Goal: Check status: Check status

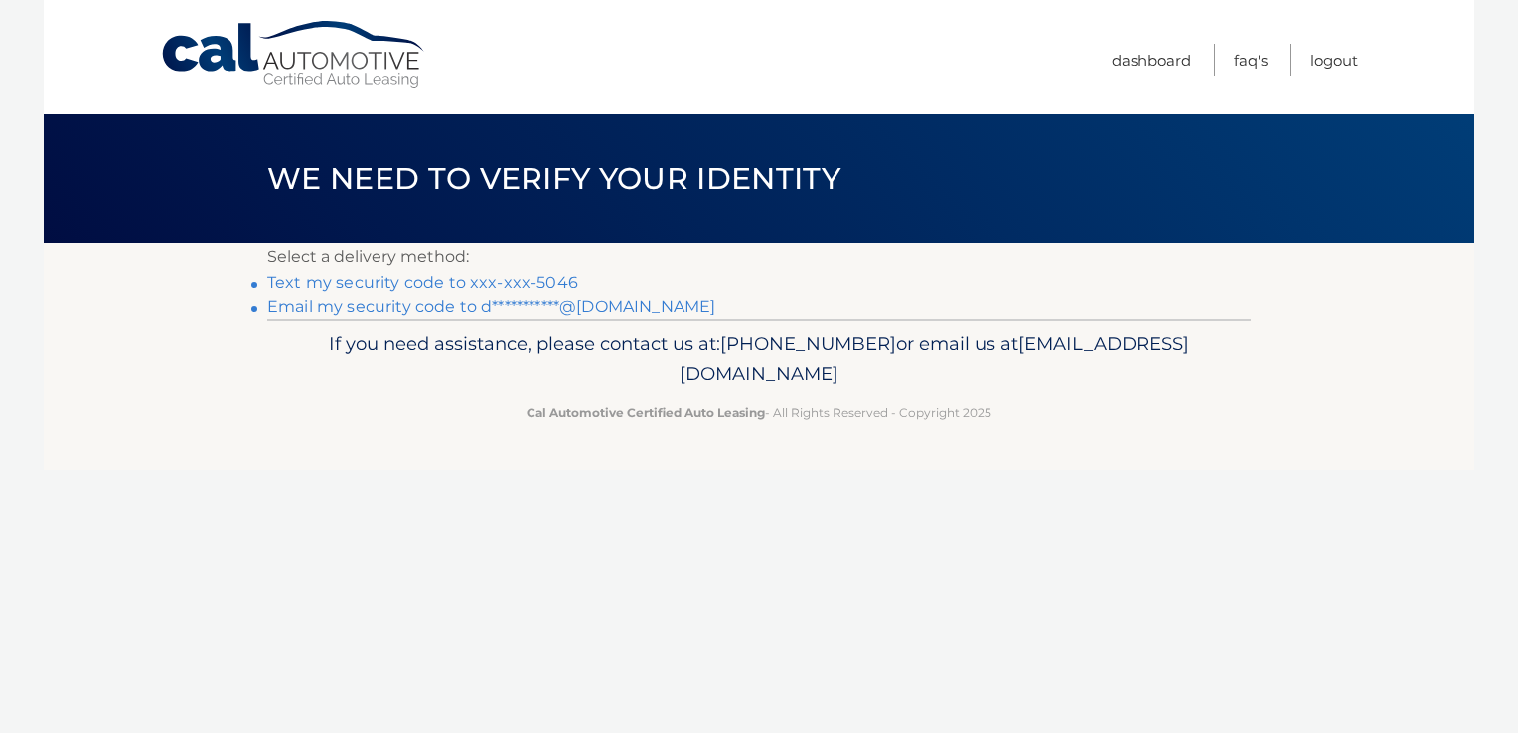
click at [538, 284] on link "Text my security code to xxx-xxx-5046" at bounding box center [422, 282] width 311 height 19
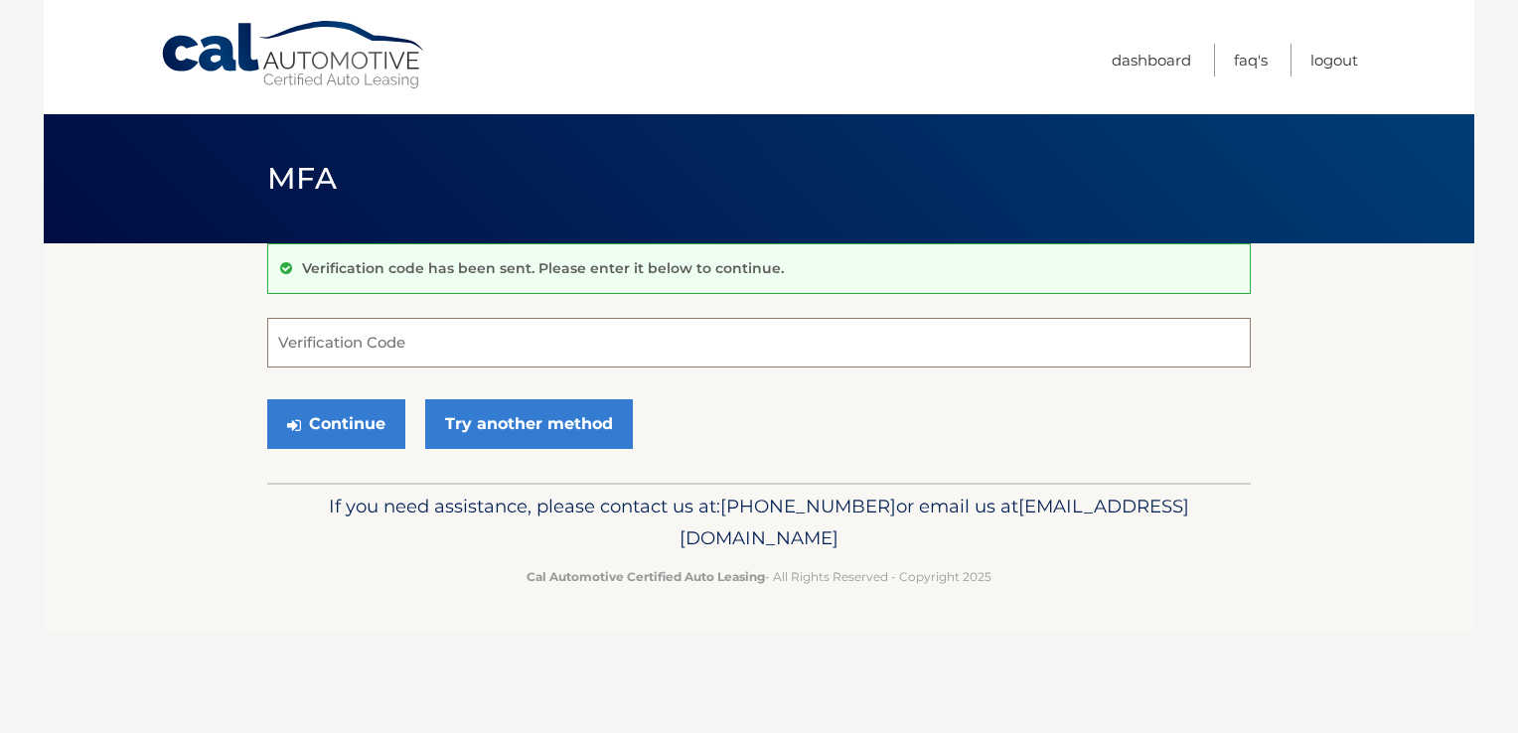
click at [545, 340] on input "Verification Code" at bounding box center [758, 343] width 983 height 50
type input "759279"
click at [350, 435] on button "Continue" at bounding box center [336, 424] width 138 height 50
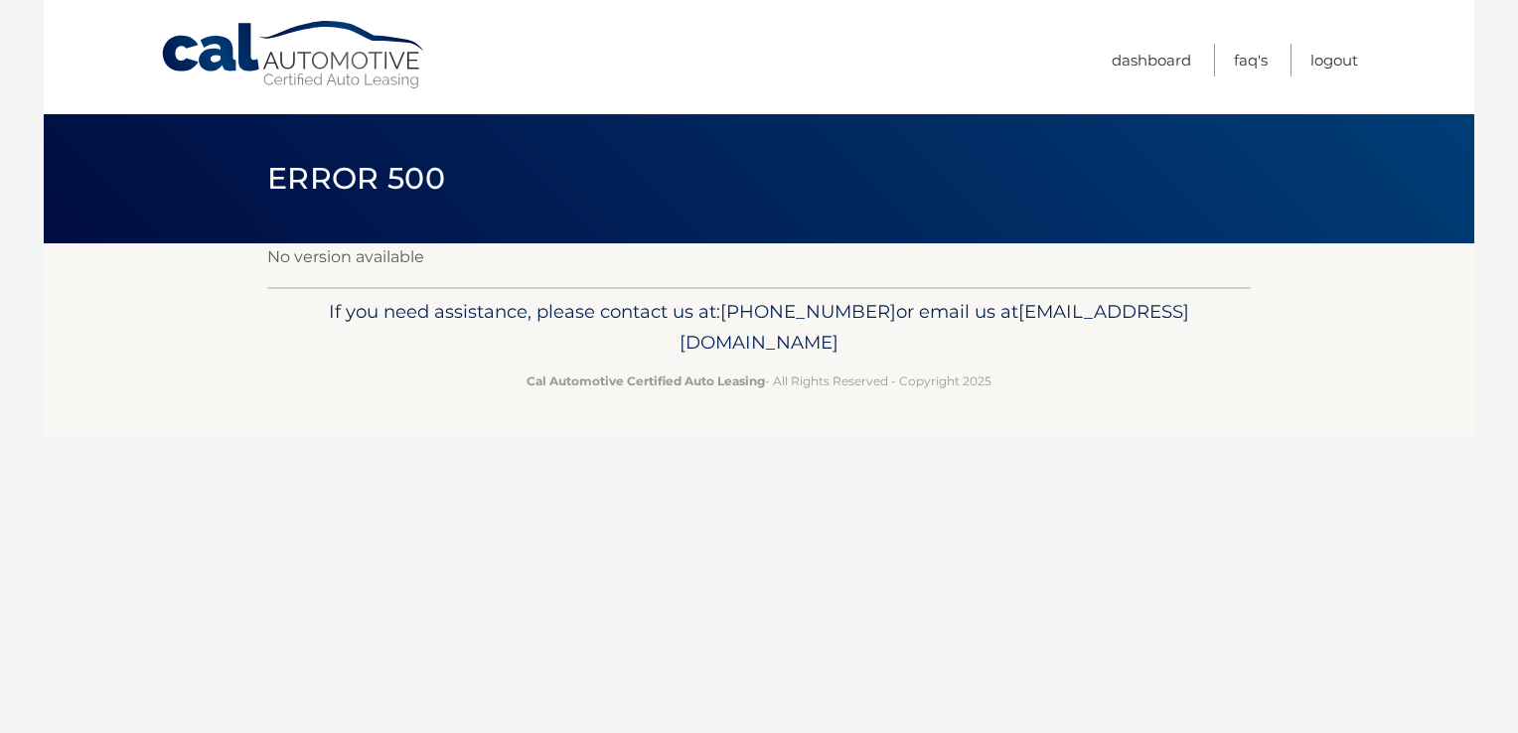
click at [350, 65] on link "Cal Automotive" at bounding box center [294, 55] width 268 height 71
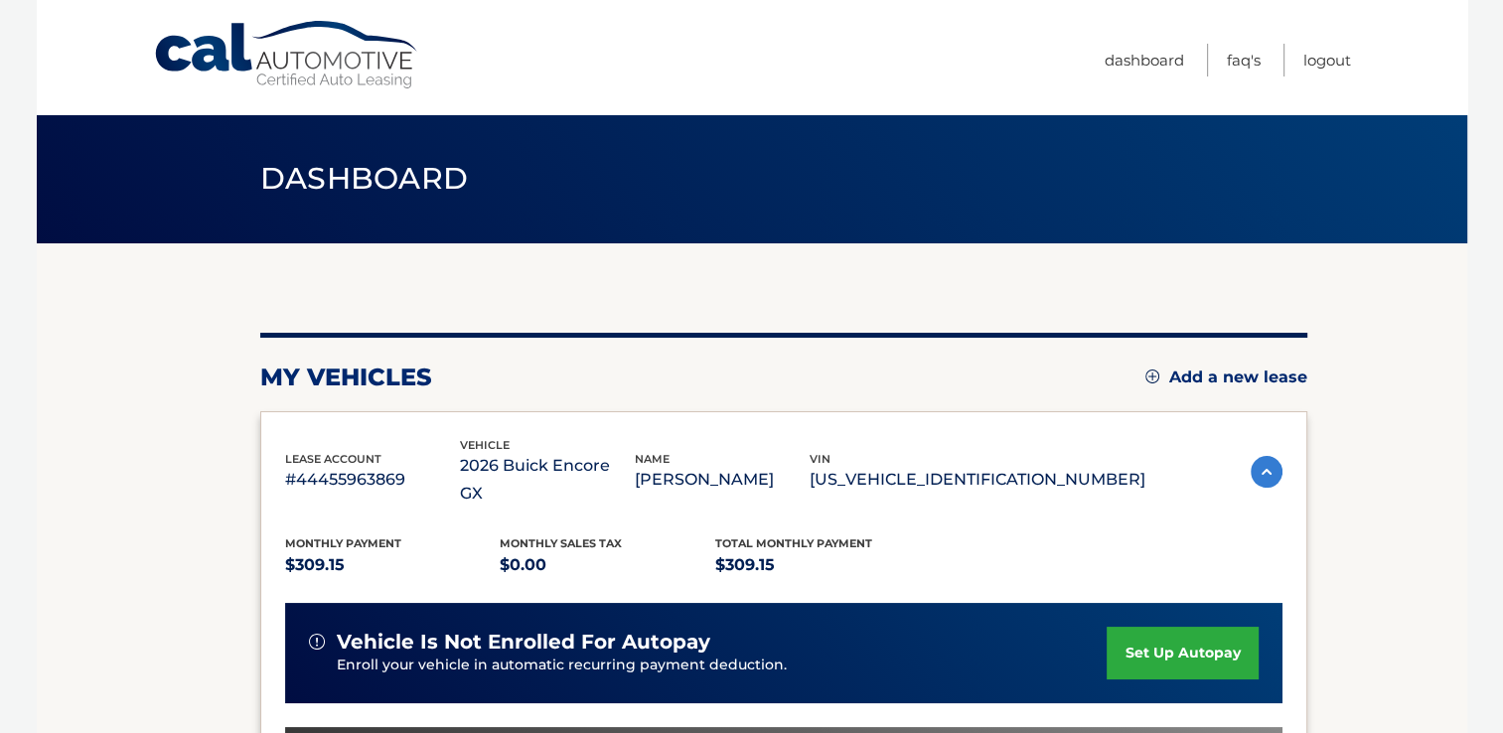
drag, startPoint x: 0, startPoint y: 0, endPoint x: 350, endPoint y: 65, distance: 355.6
click at [350, 65] on link "Cal Automotive" at bounding box center [287, 55] width 268 height 71
drag, startPoint x: 1510, startPoint y: 443, endPoint x: 1487, endPoint y: 507, distance: 67.6
click at [1487, 507] on body "Cal Automotive Menu Dashboard FAQ's Logout" at bounding box center [751, 366] width 1503 height 733
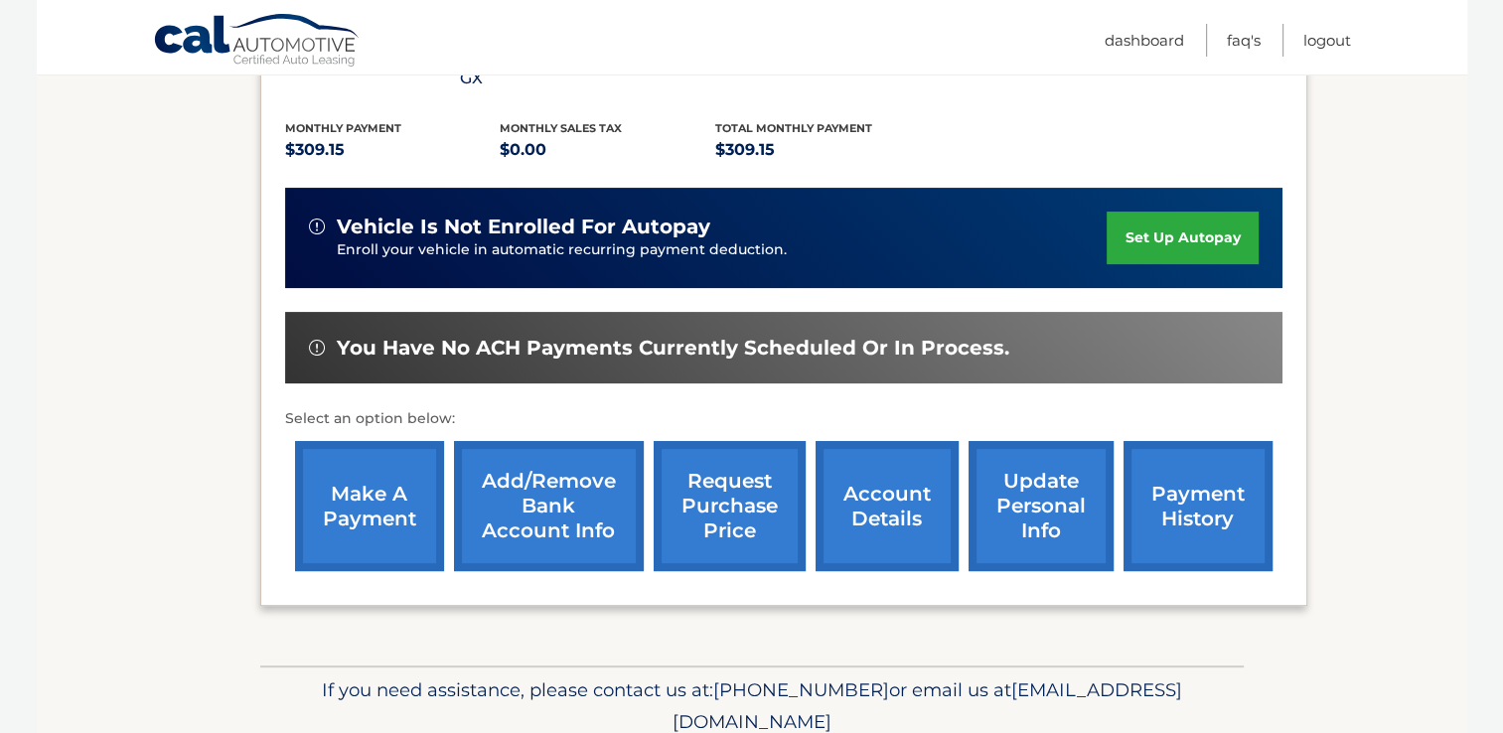
scroll to position [437, 0]
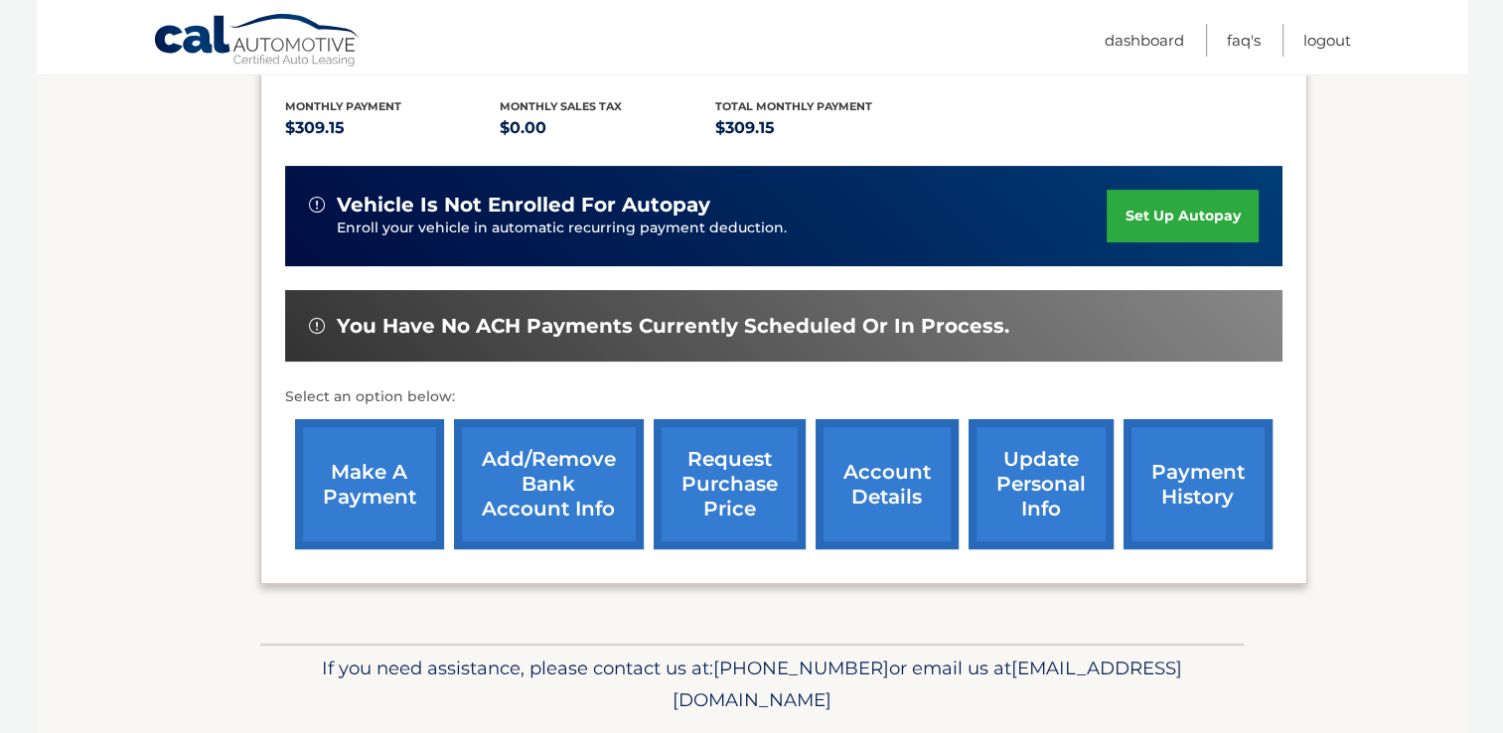
click at [1214, 460] on link "payment history" at bounding box center [1197, 484] width 149 height 130
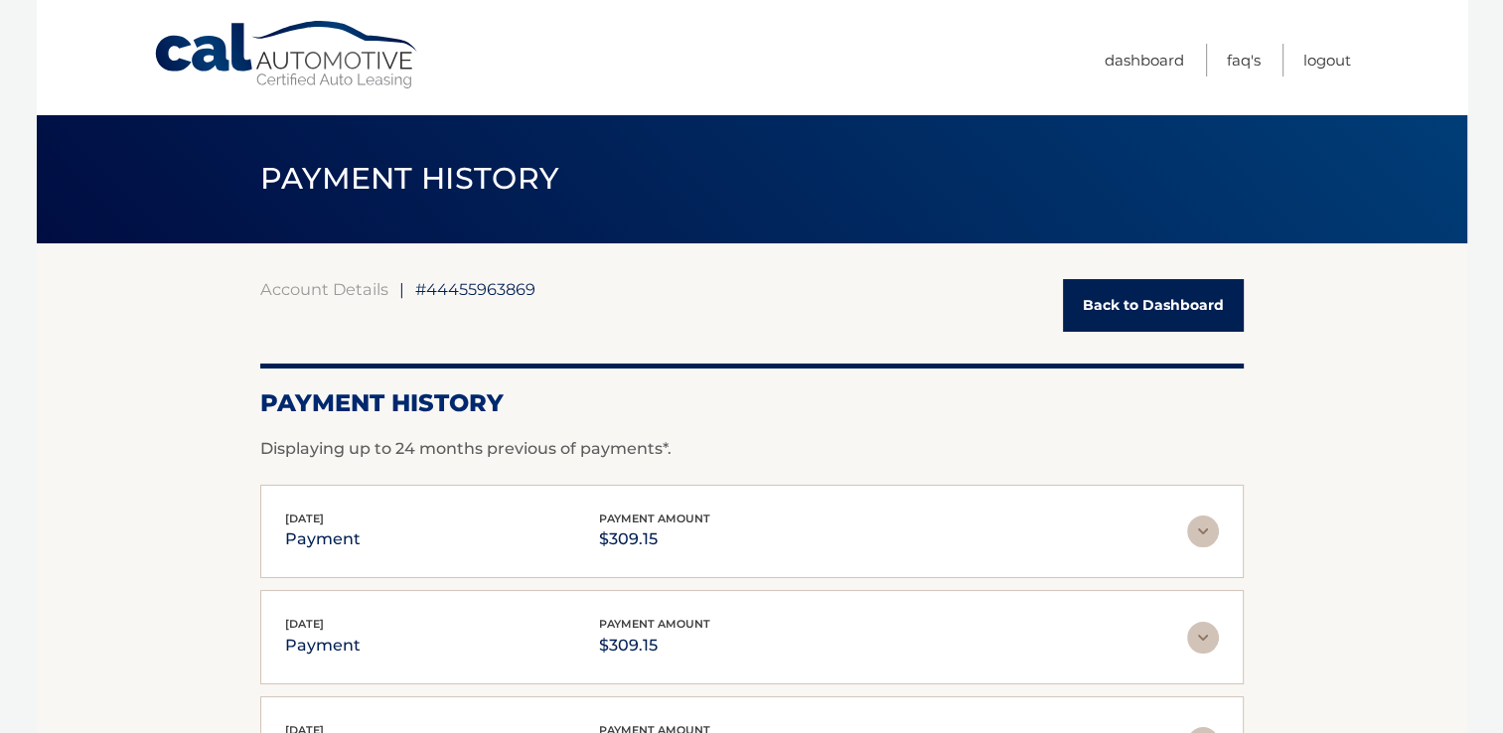
click at [1214, 460] on p "Displaying up to 24 months previous of payments*." at bounding box center [751, 449] width 983 height 24
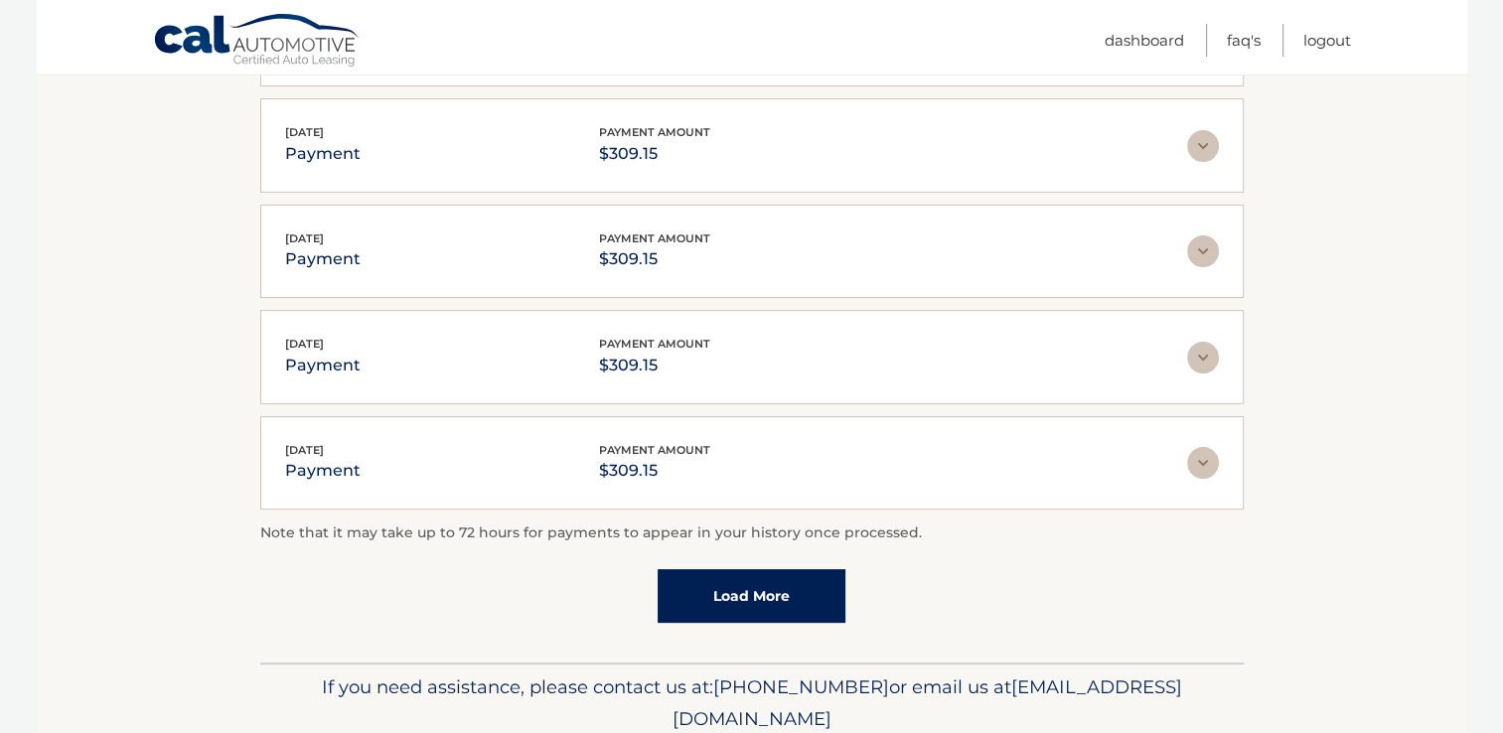
scroll to position [497, 0]
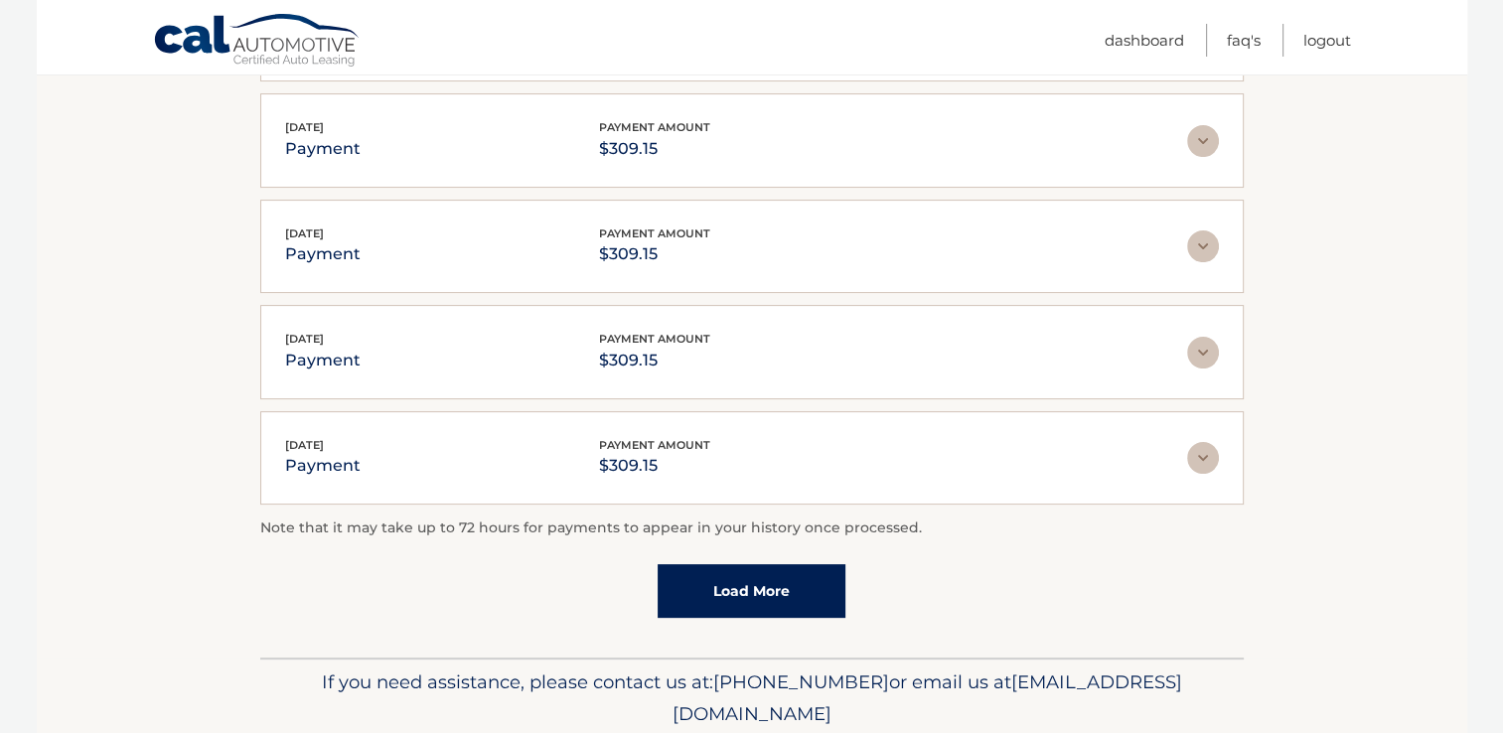
click at [807, 587] on link "Load More" at bounding box center [752, 591] width 188 height 54
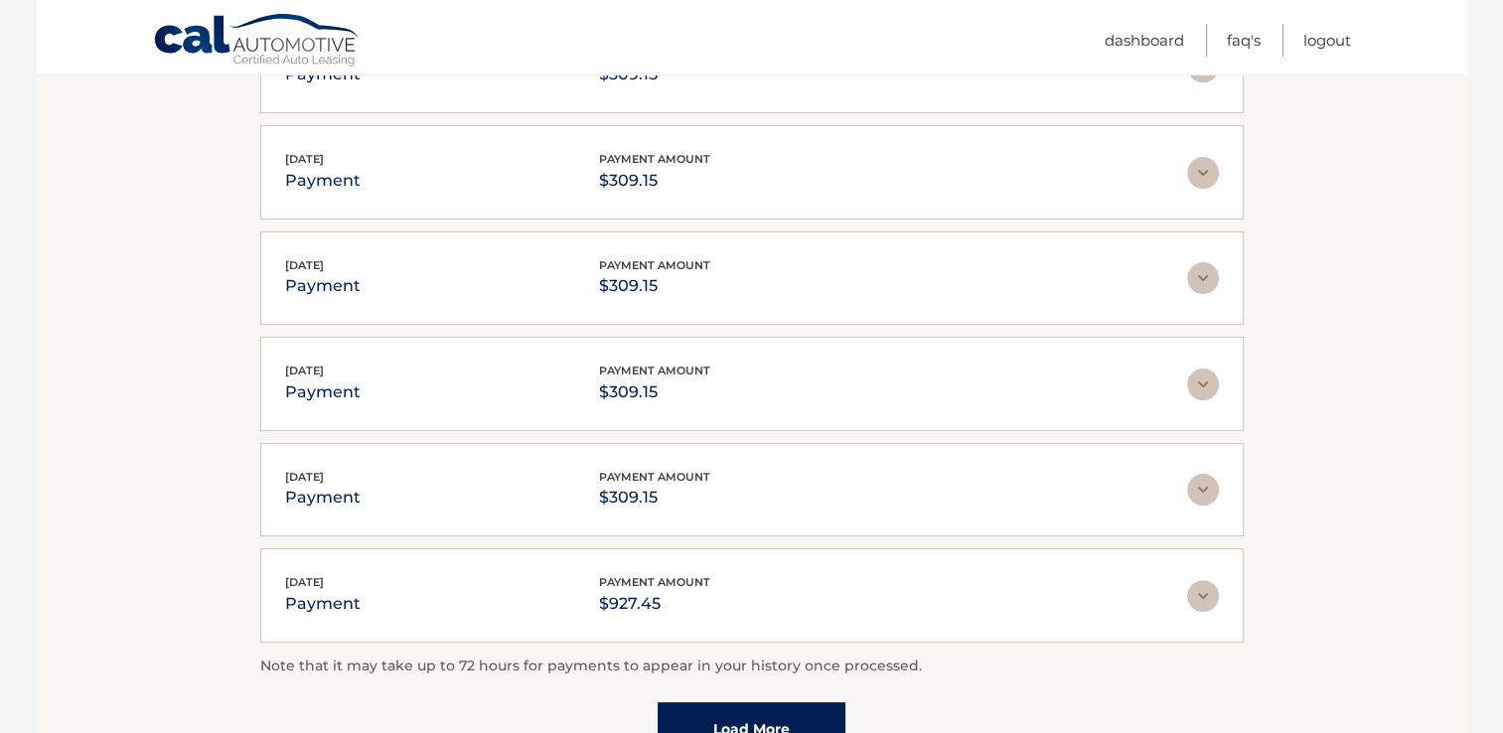
scroll to position [672, 0]
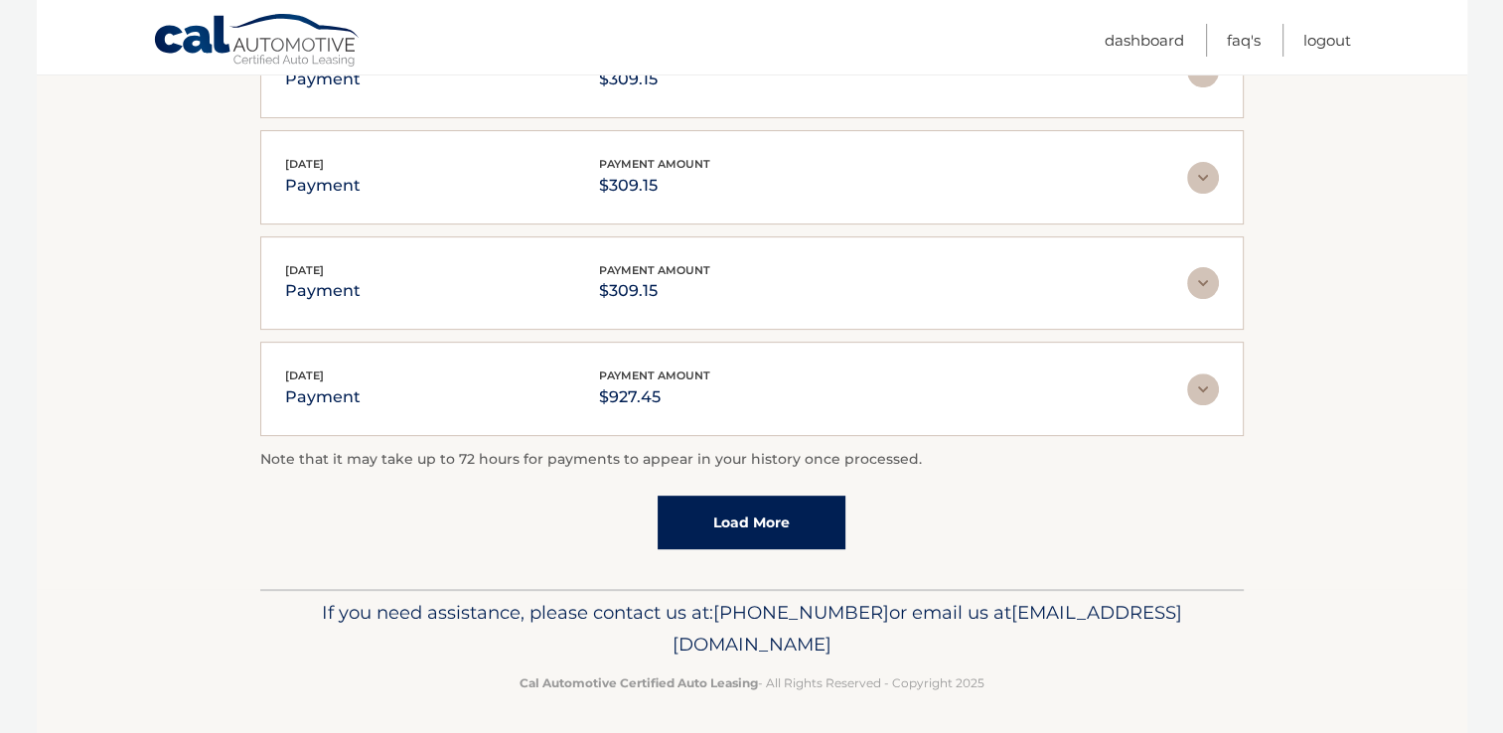
click at [826, 534] on link "Load More" at bounding box center [752, 523] width 188 height 54
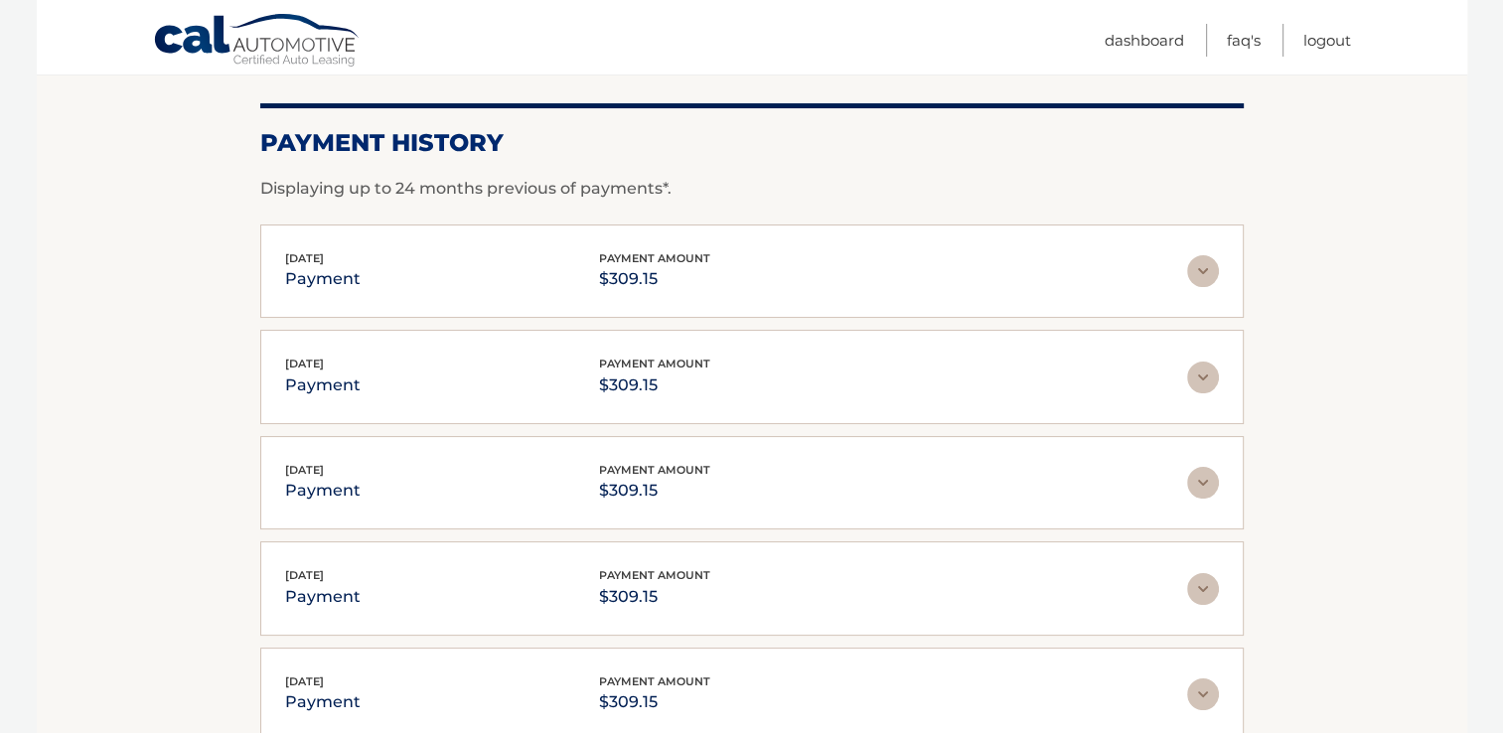
scroll to position [256, 0]
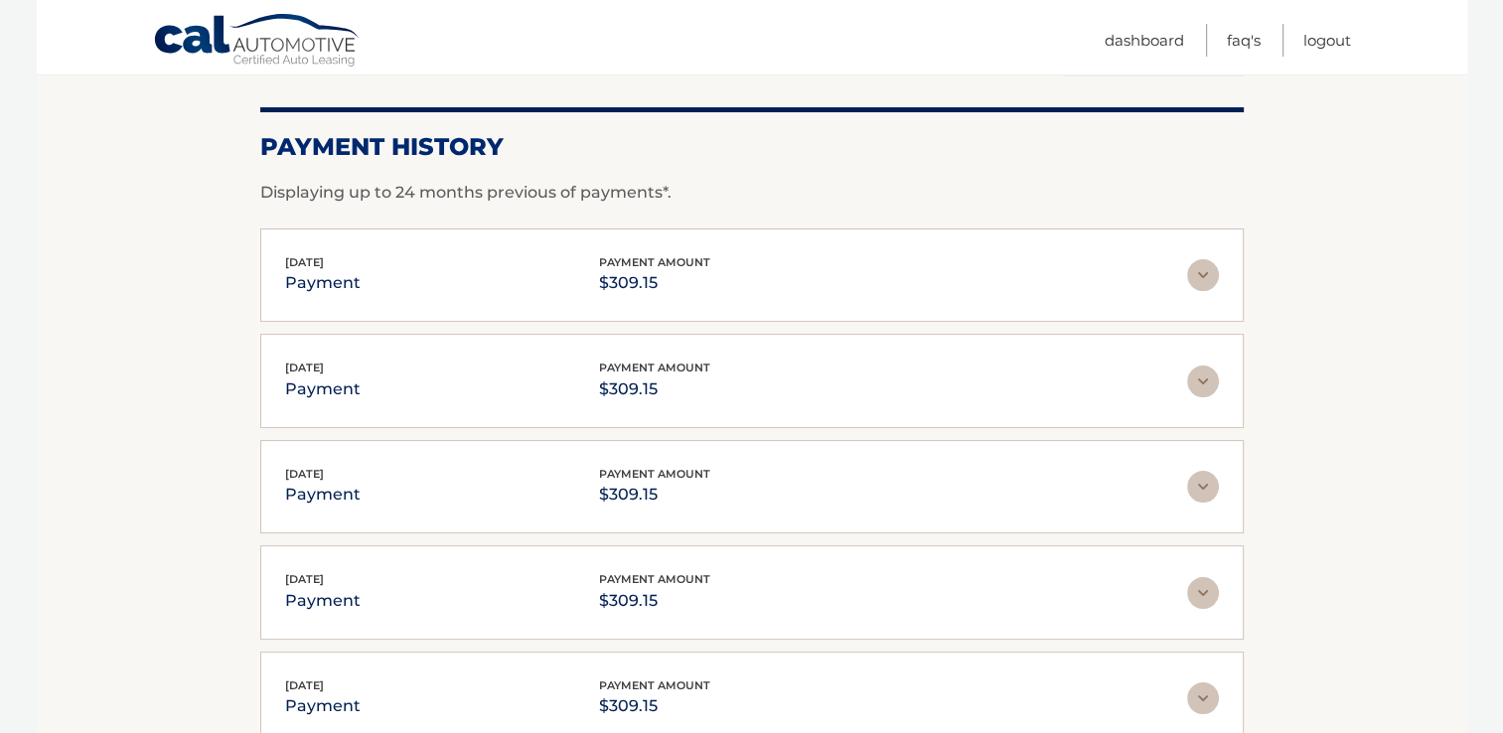
click at [302, 34] on link "Cal Automotive" at bounding box center [257, 42] width 209 height 58
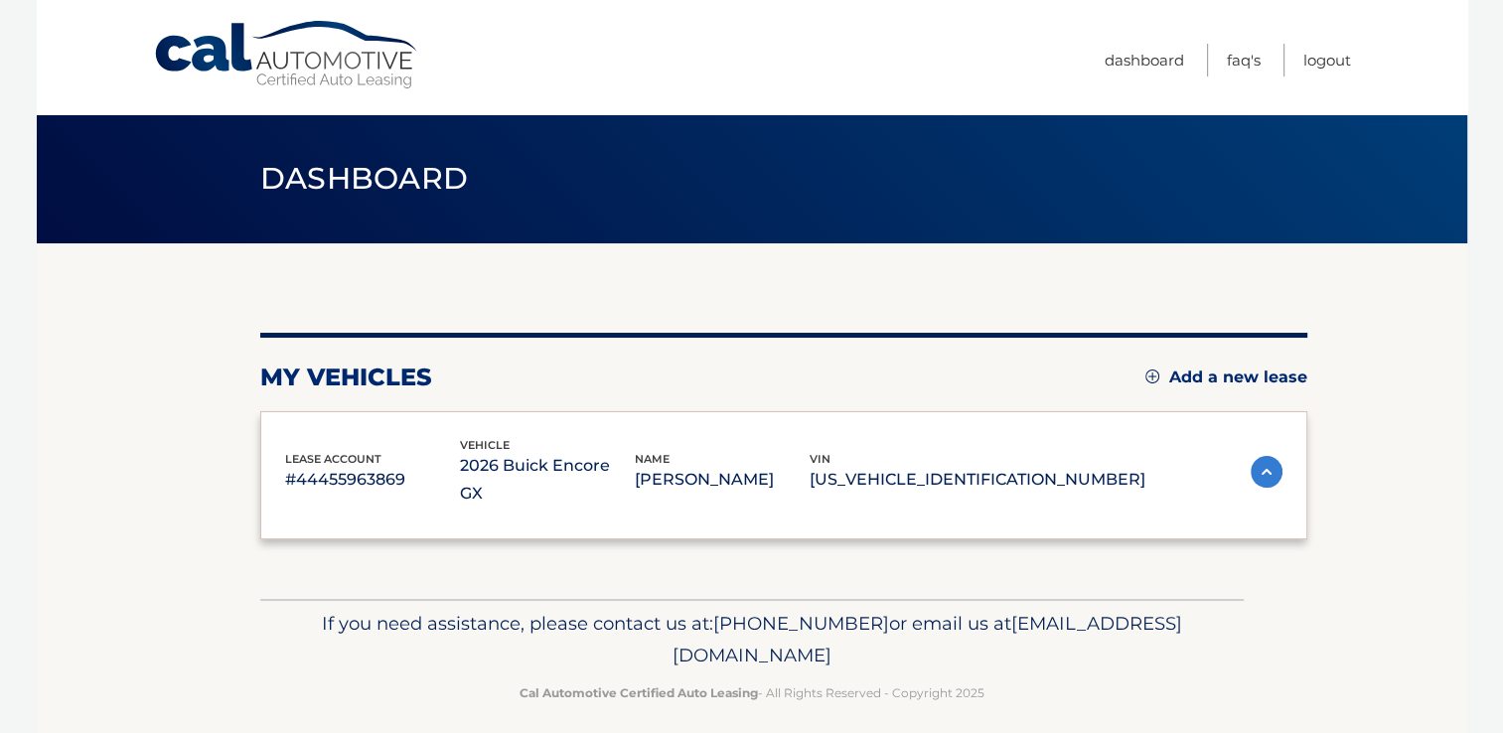
click at [302, 34] on link "Cal Automotive" at bounding box center [287, 55] width 268 height 71
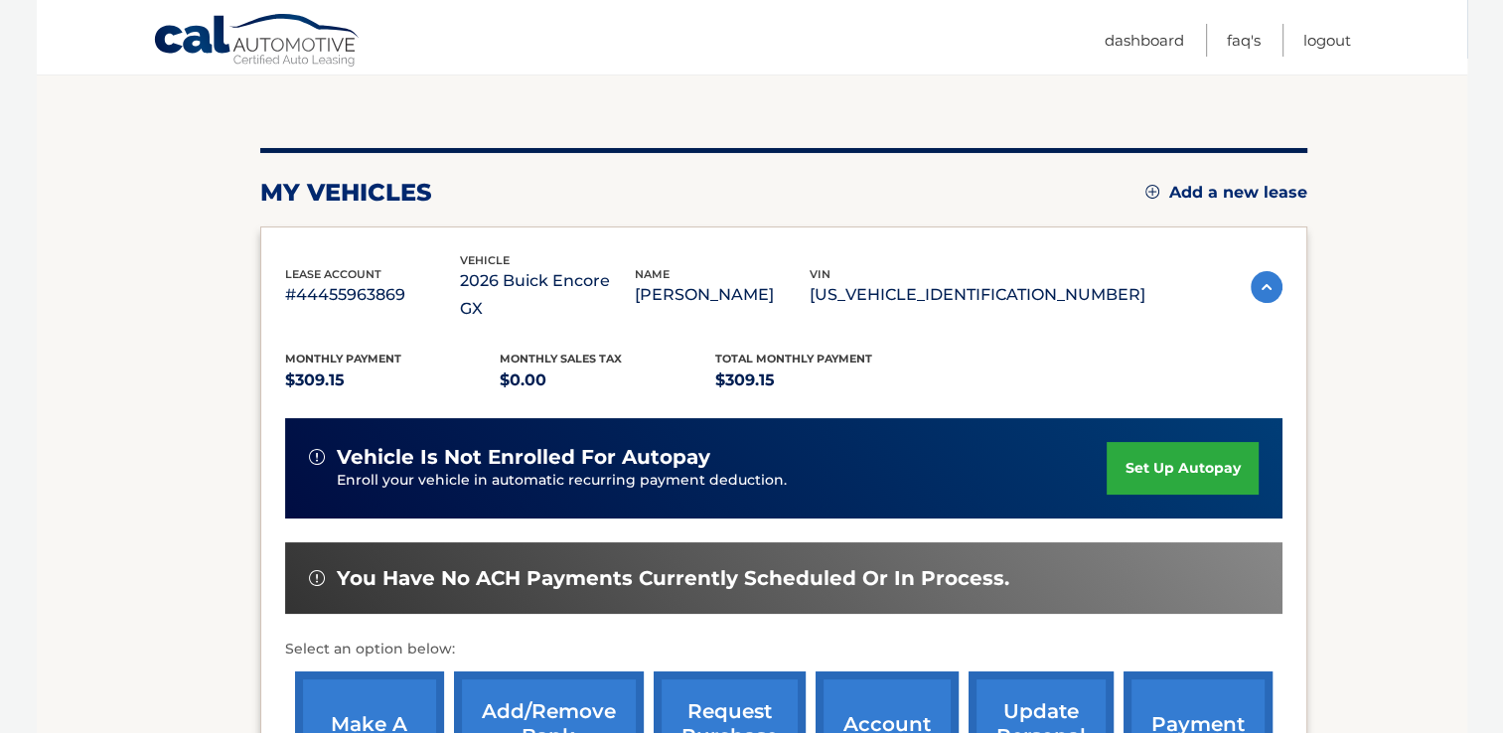
scroll to position [179, 0]
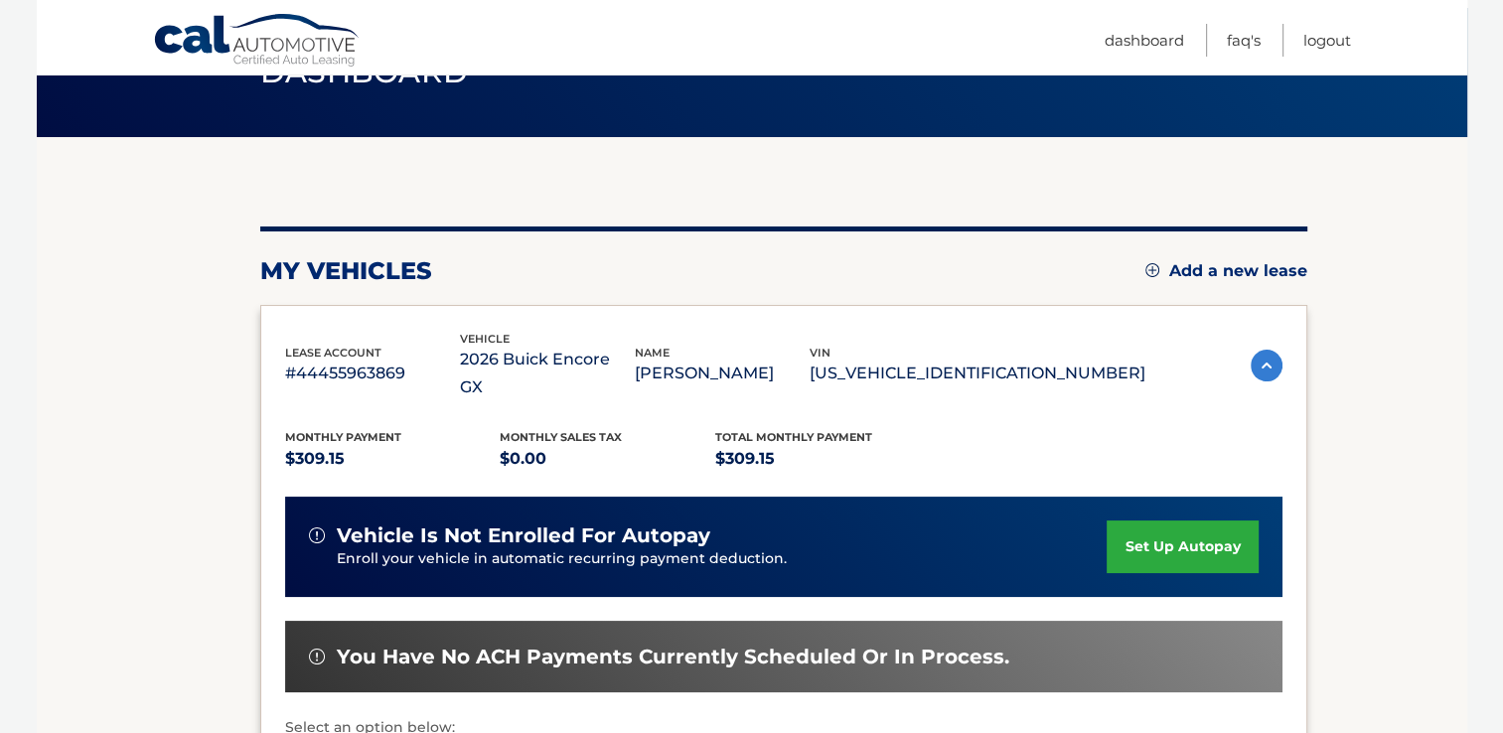
scroll to position [93, 0]
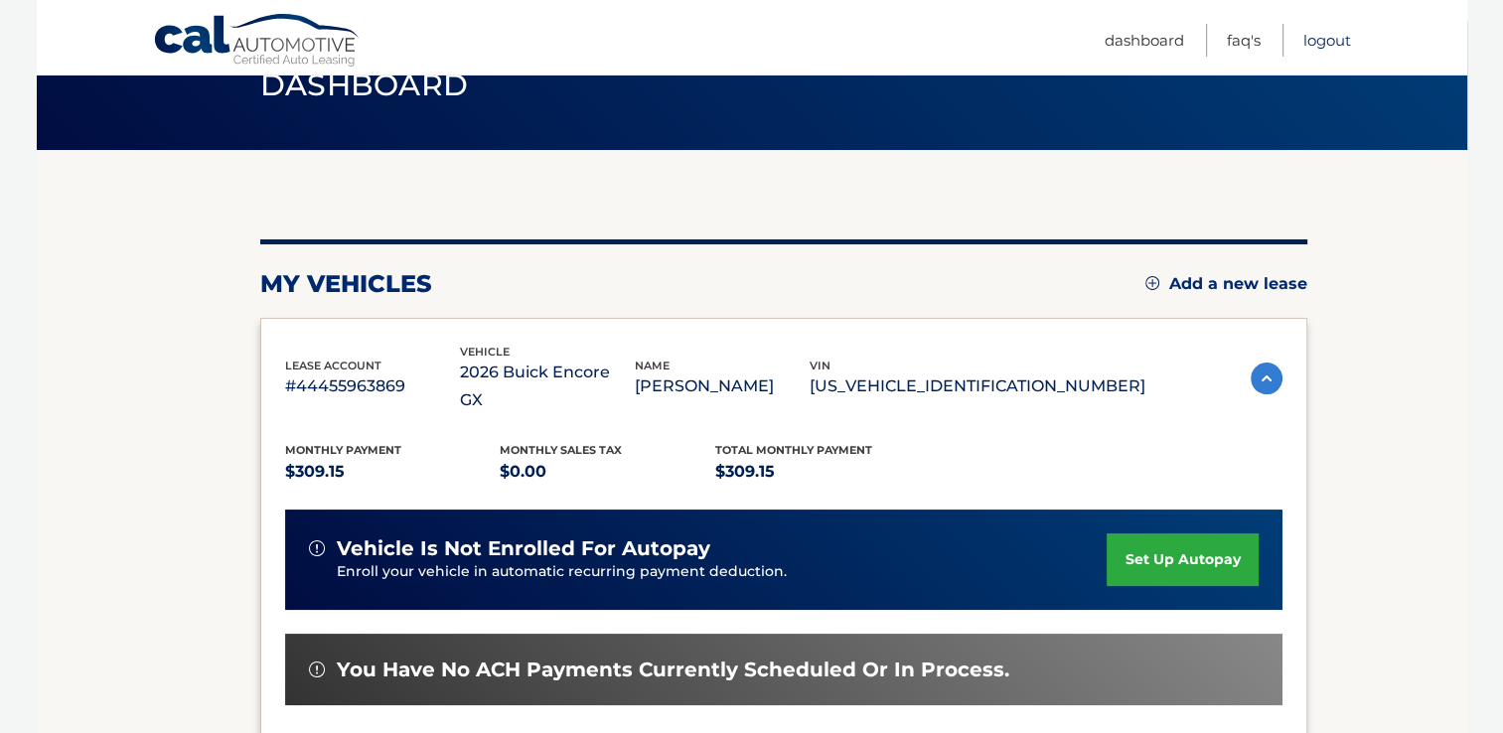
click at [1337, 53] on link "Logout" at bounding box center [1327, 40] width 48 height 33
